Goal: Information Seeking & Learning: Compare options

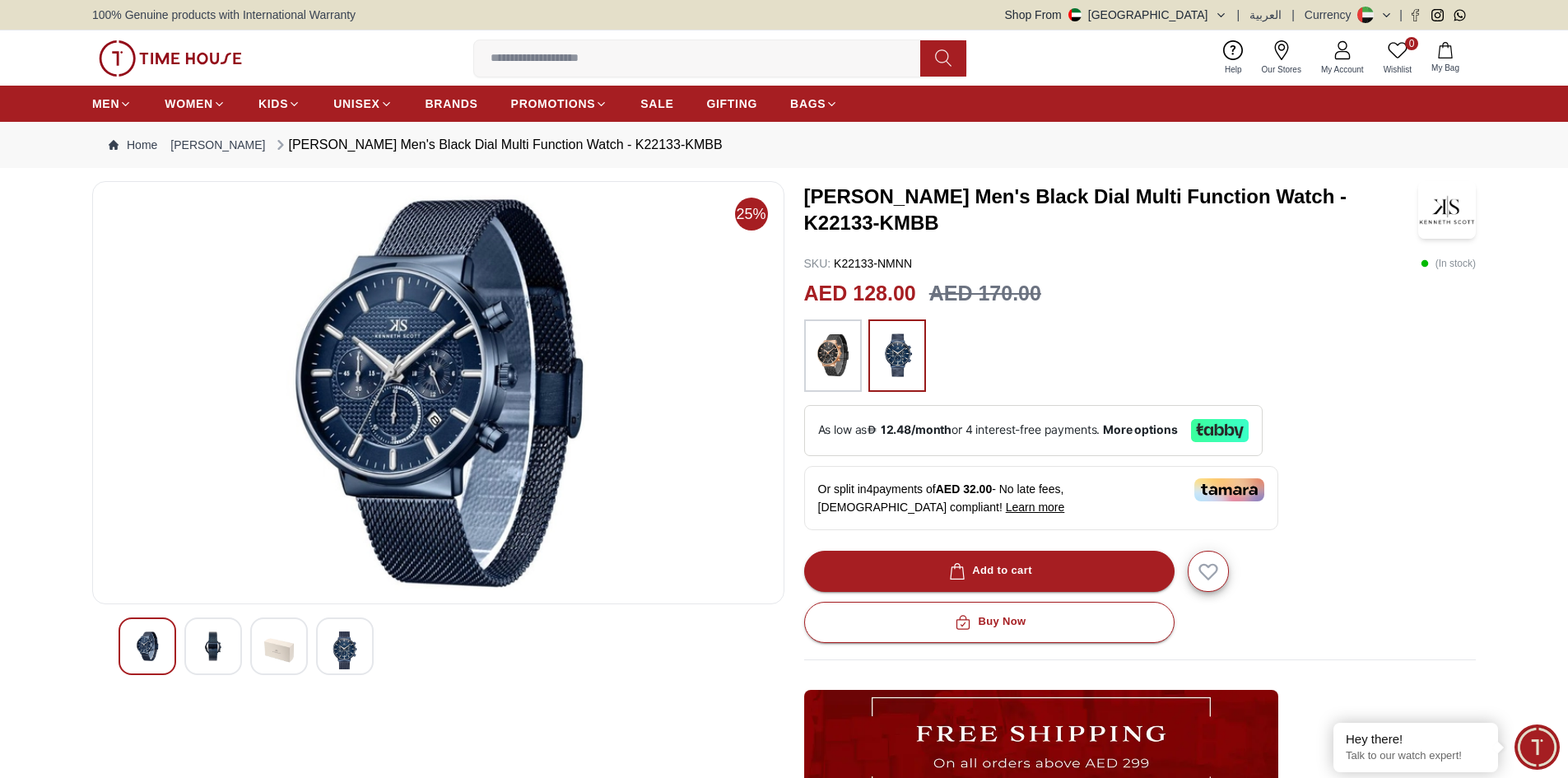
click at [839, 367] on img at bounding box center [833, 356] width 41 height 56
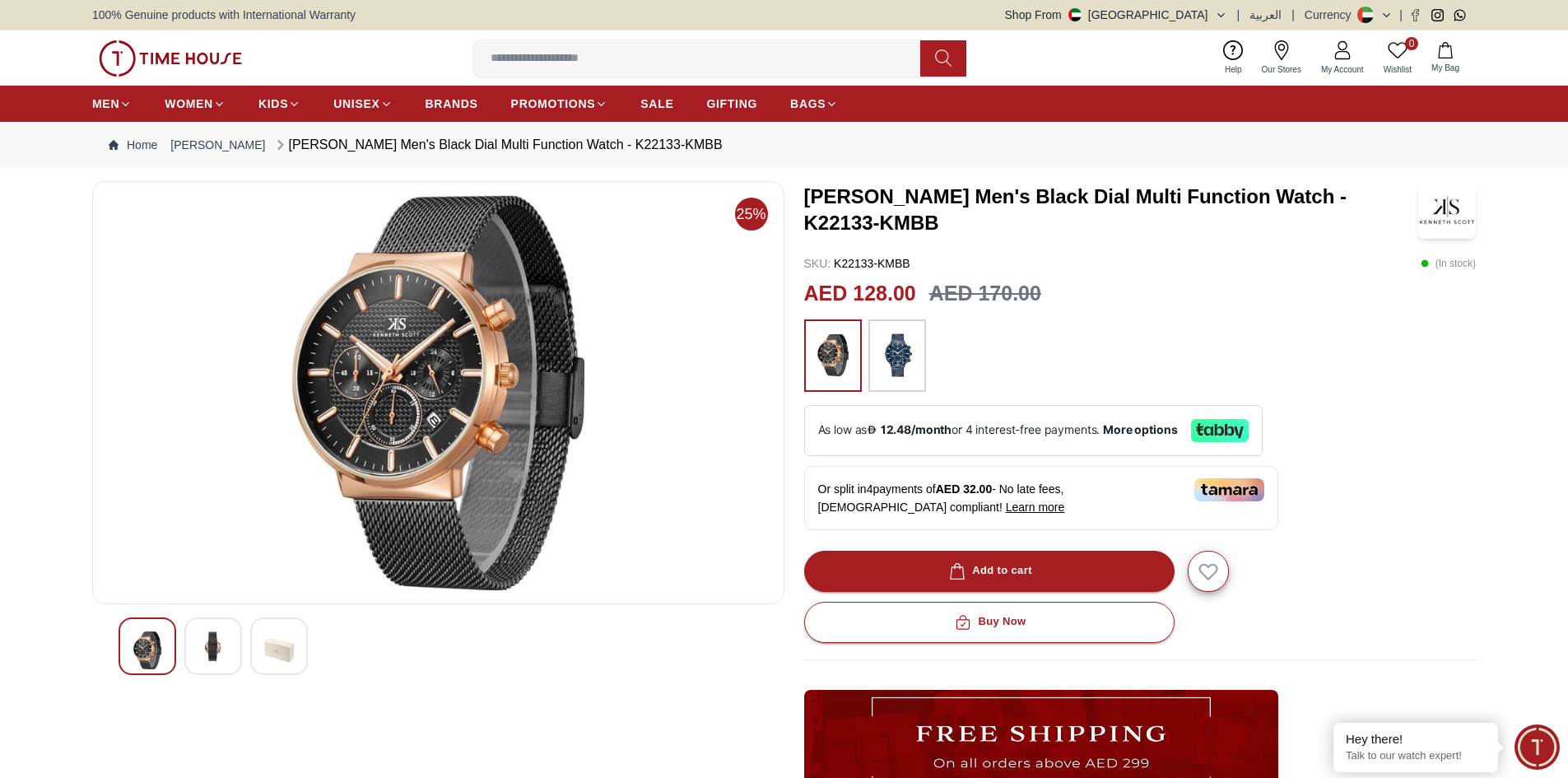
click at [906, 369] on img at bounding box center [897, 356] width 41 height 56
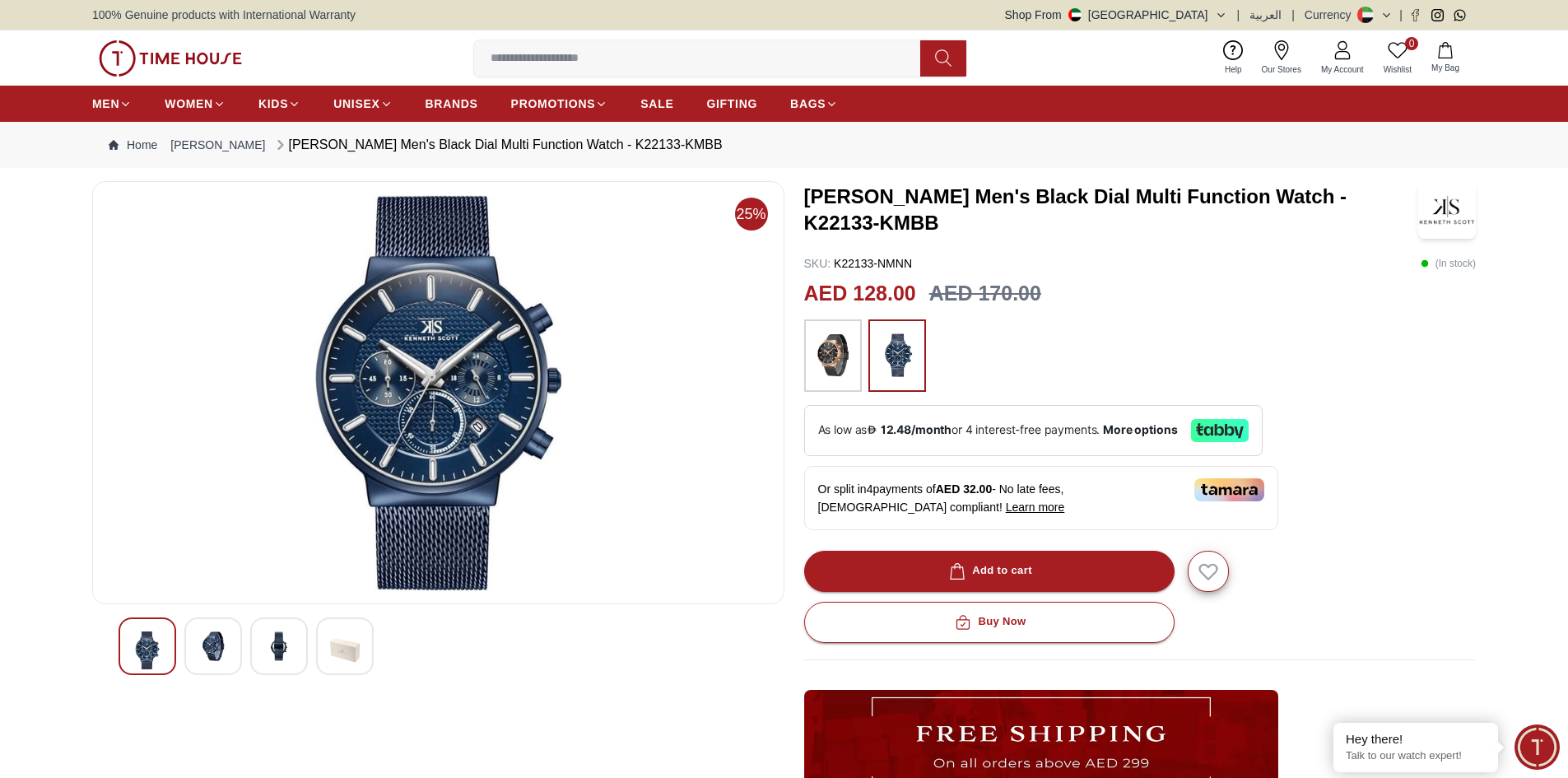
click at [224, 650] on img at bounding box center [213, 646] width 29 height 29
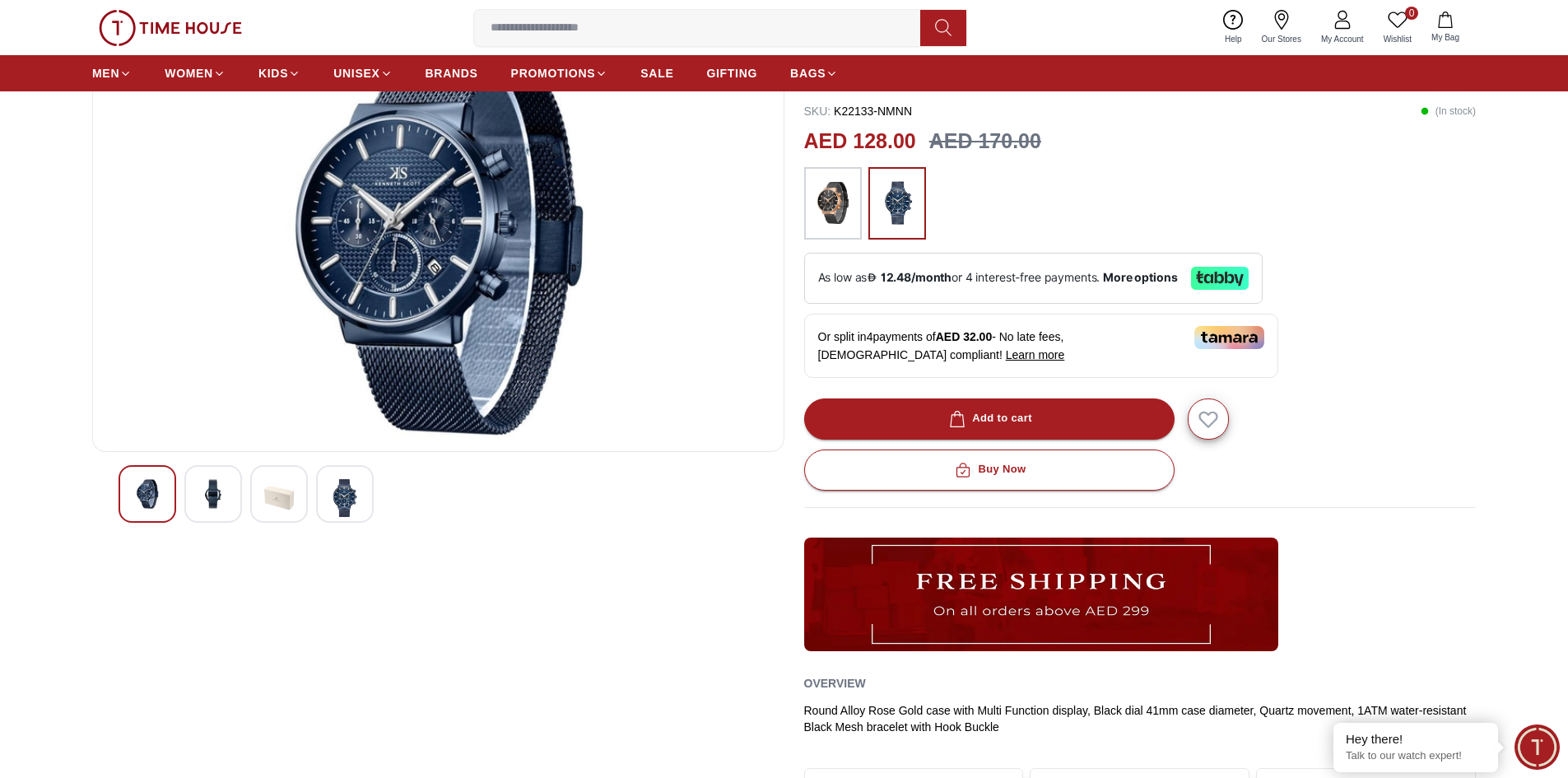
scroll to position [165, 0]
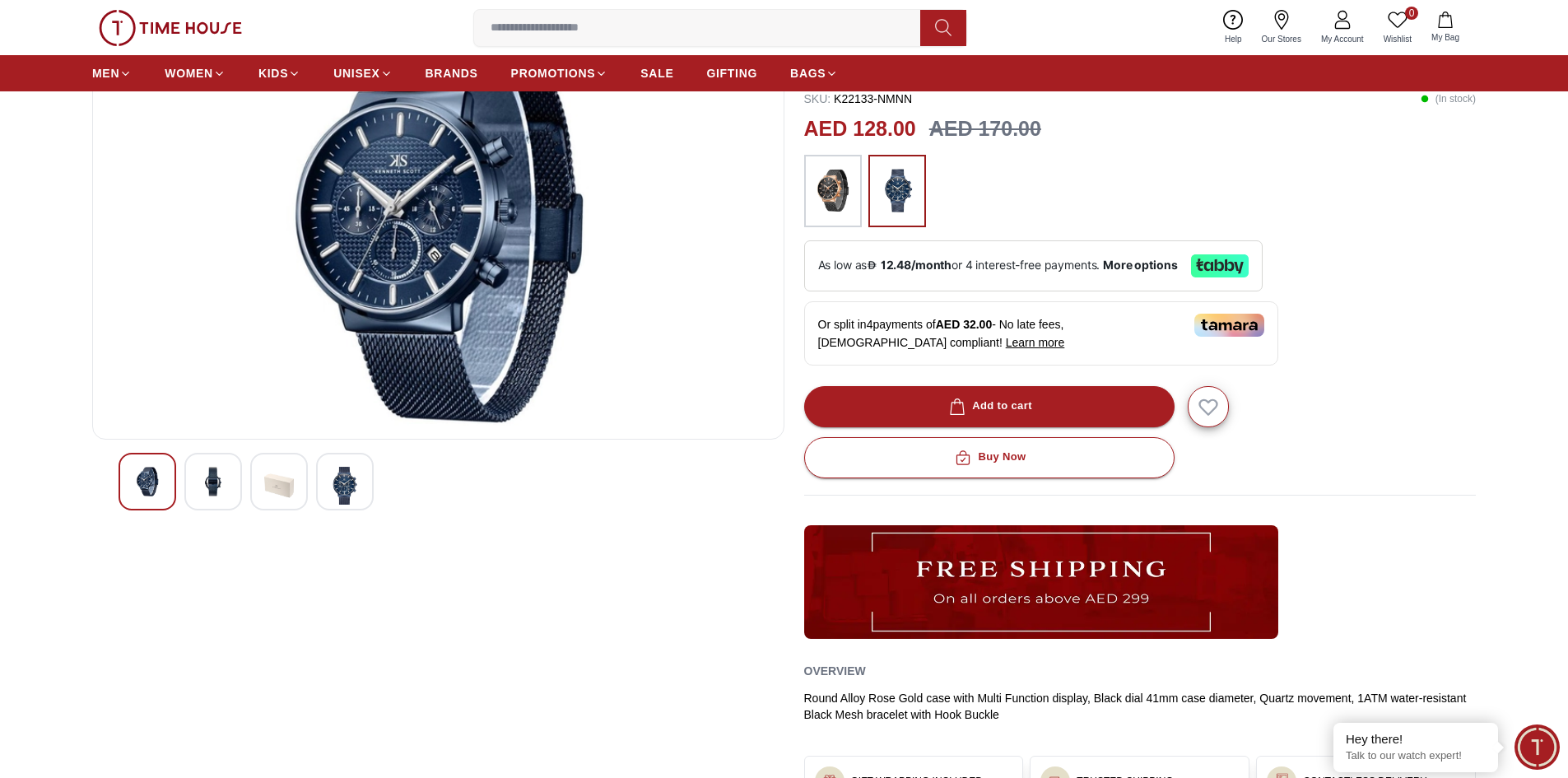
click at [275, 482] on img at bounding box center [279, 486] width 29 height 38
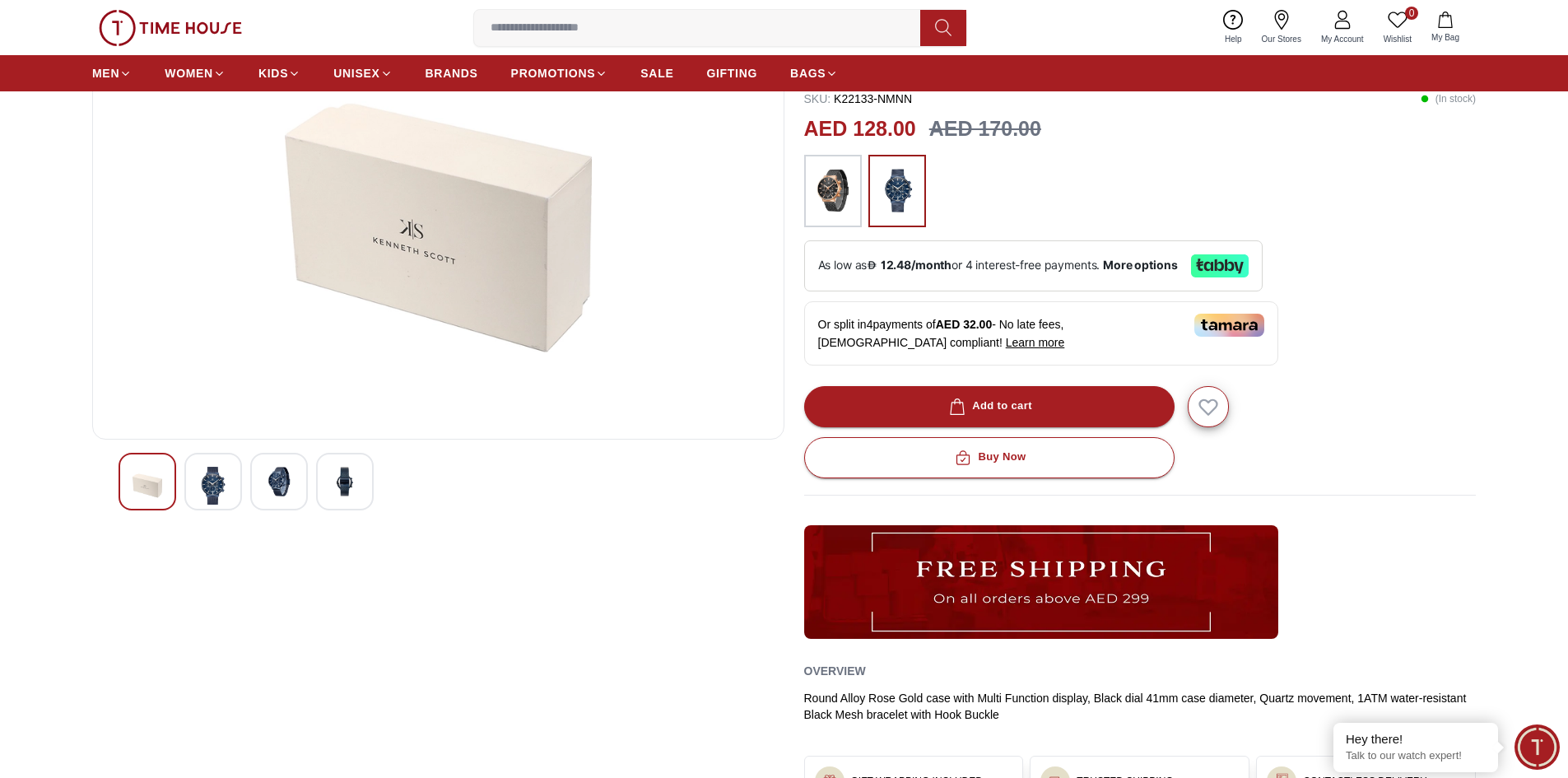
click at [211, 489] on img at bounding box center [213, 486] width 29 height 38
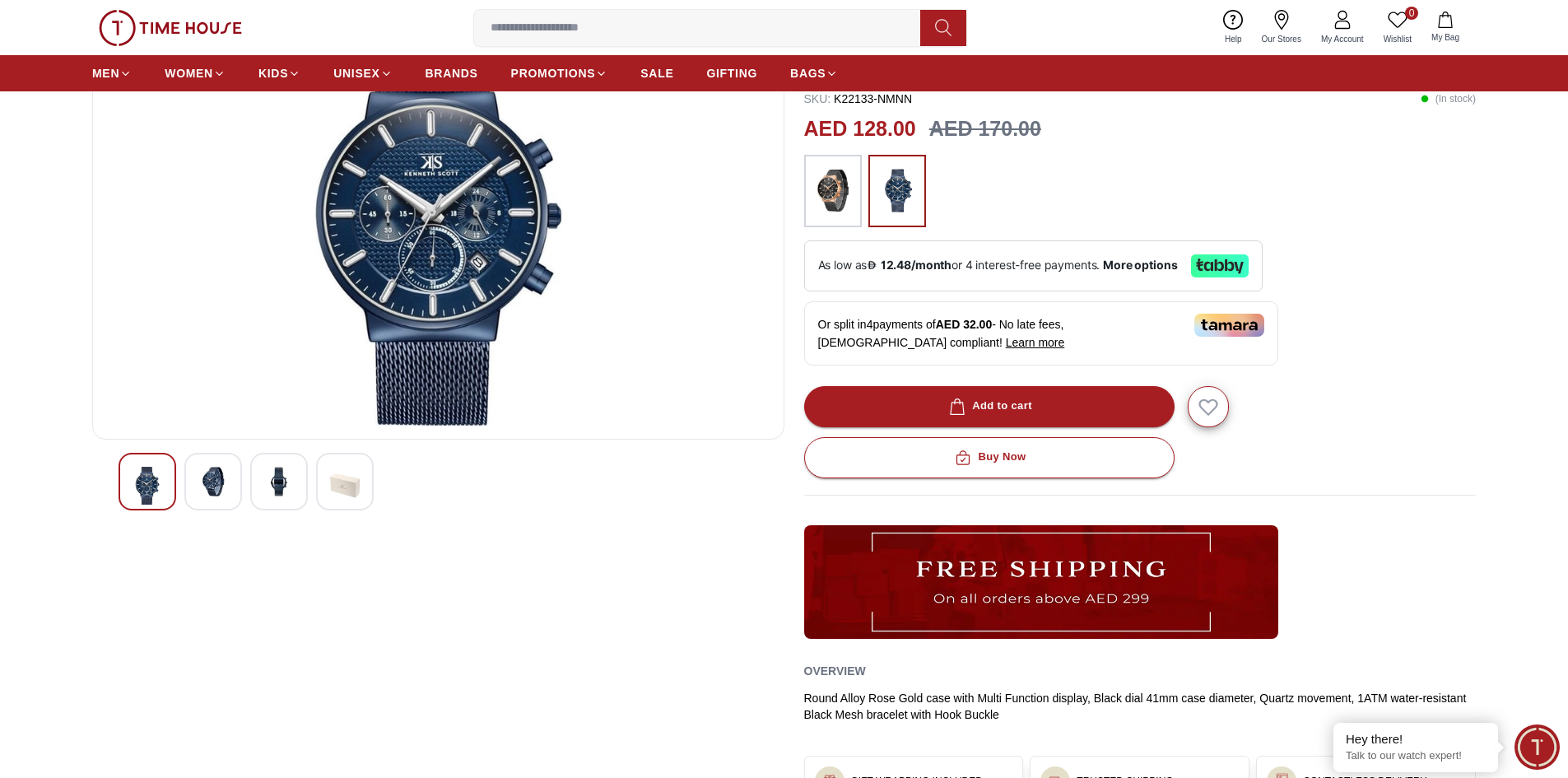
click at [278, 487] on img at bounding box center [279, 481] width 29 height 29
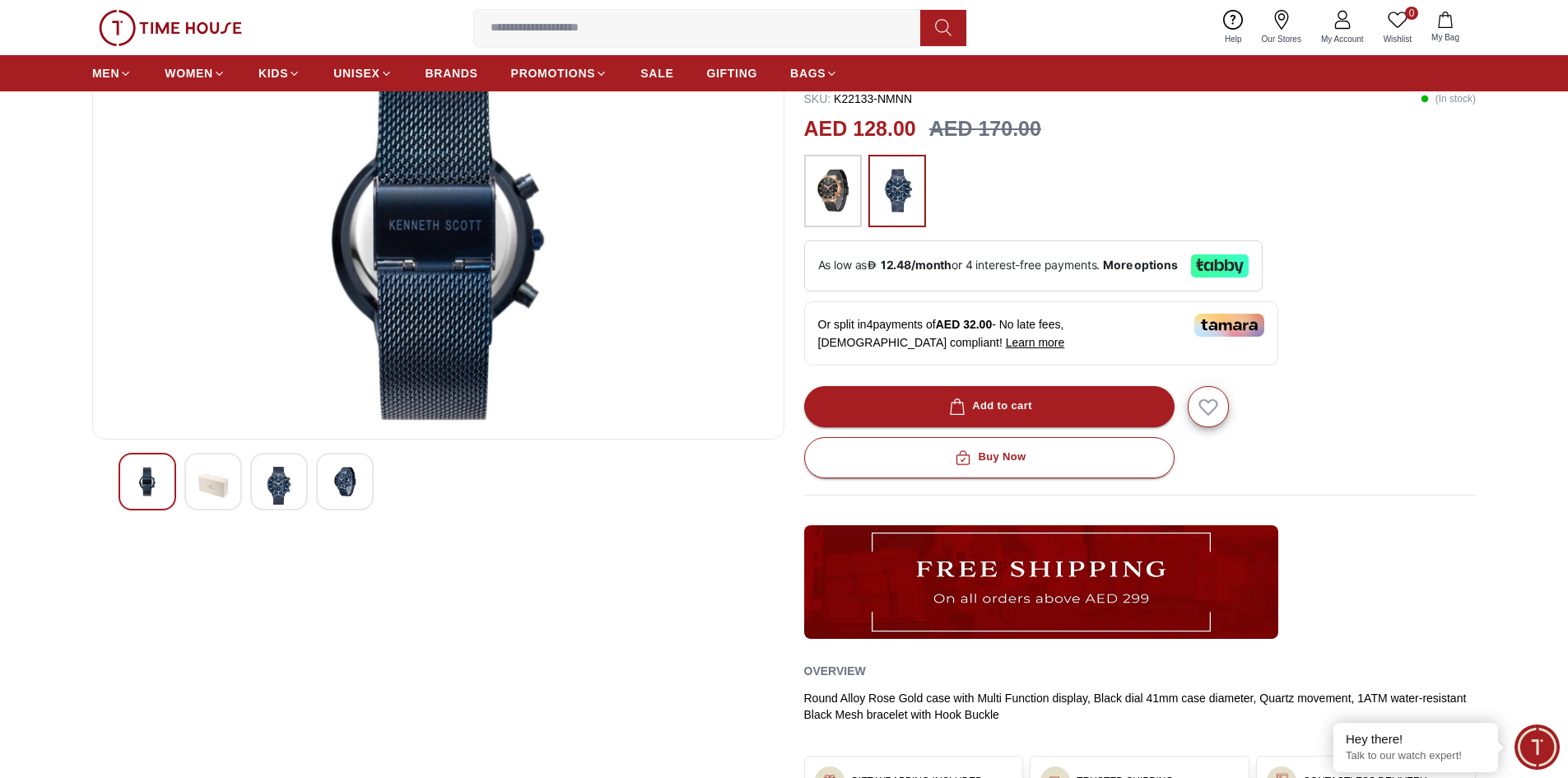
click at [334, 483] on img at bounding box center [345, 481] width 29 height 29
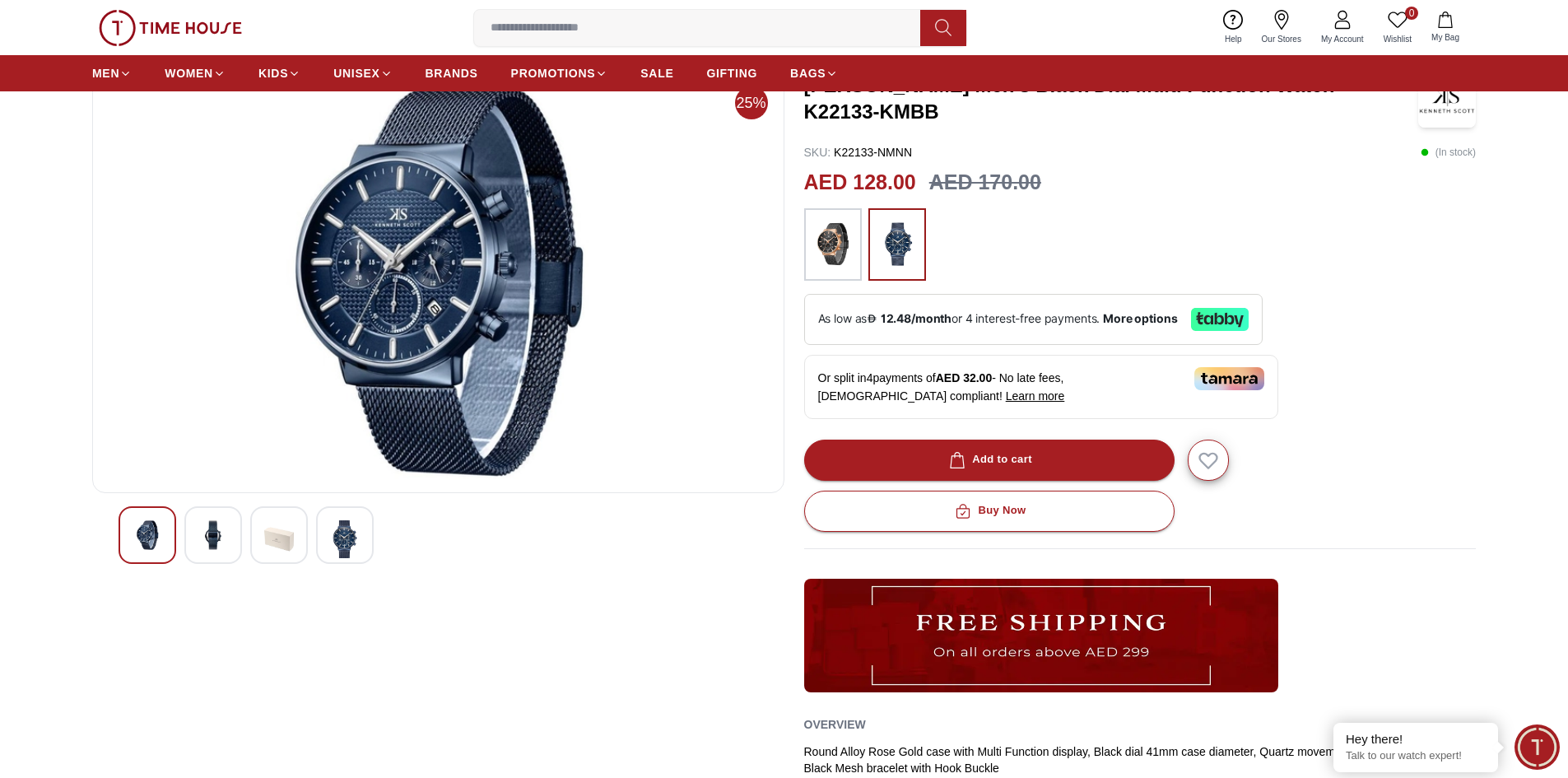
scroll to position [82, 0]
